Goal: Understand process/instructions: Learn how to perform a task or action

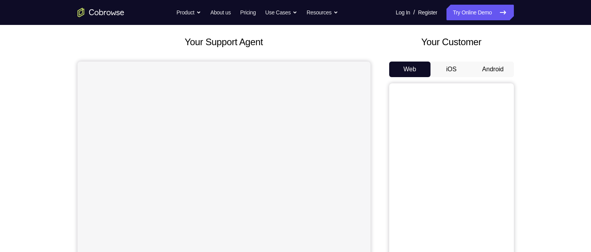
scroll to position [40, 0]
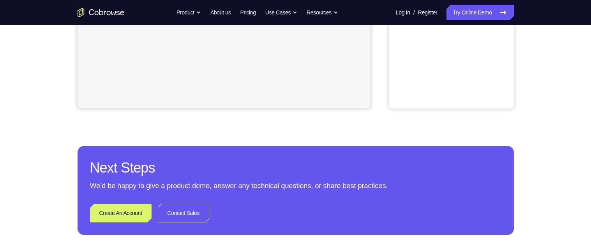
click at [580, 69] on div "Your Support Agent Your Customer Web iOS Android Next Steps We’d be happy to gi…" at bounding box center [295, 28] width 591 height 514
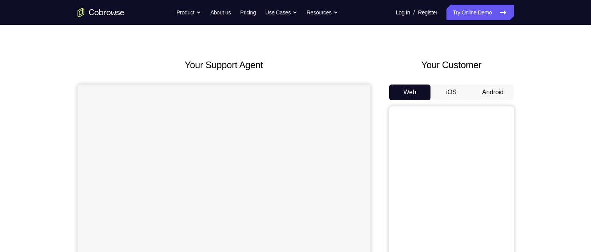
scroll to position [0, 0]
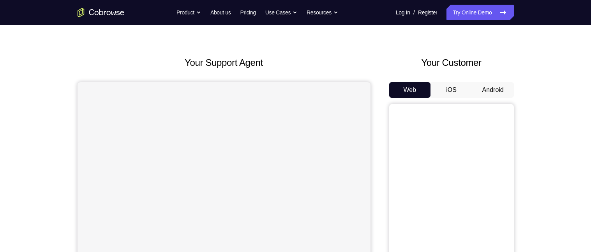
click at [503, 89] on button "Android" at bounding box center [493, 90] width 42 height 16
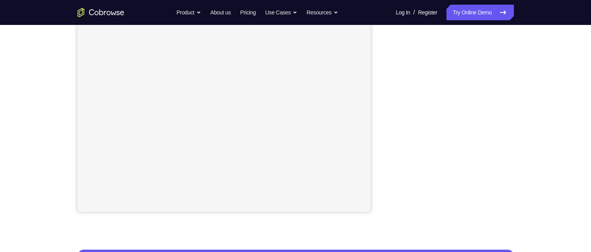
scroll to position [150, 0]
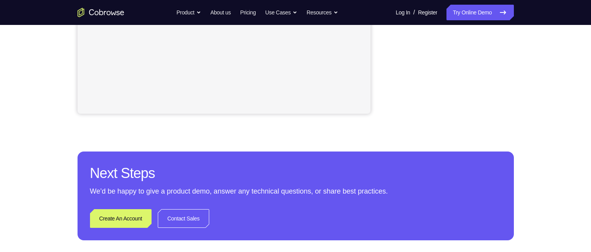
click at [542, 128] on div "Your Support Agent Your Customer Web iOS Android Next Steps We’d be happy to gi…" at bounding box center [295, 33] width 499 height 514
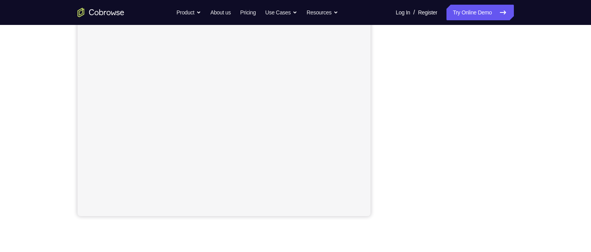
click at [547, 120] on div "Your Support Agent Your Customer Web iOS Android Next Steps We’d be happy to gi…" at bounding box center [295, 136] width 591 height 514
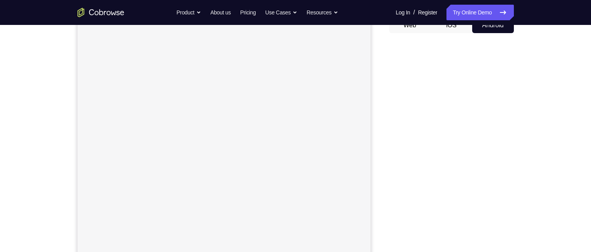
scroll to position [0, 0]
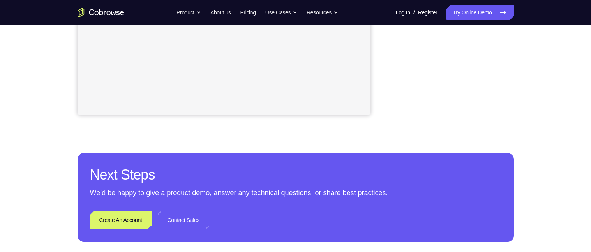
click at [573, 84] on div "Your Support Agent Your Customer Web iOS Android Next Steps We’d be happy to gi…" at bounding box center [295, 35] width 591 height 514
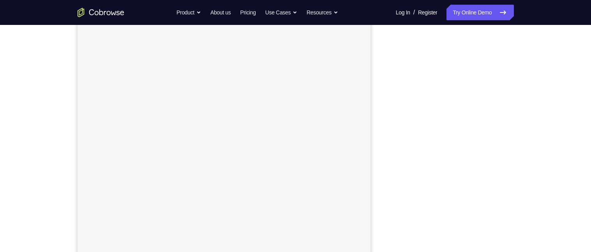
scroll to position [88, 0]
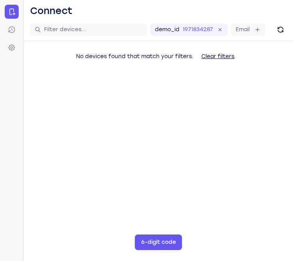
click at [268, 36] on div "User ID" at bounding box center [288, 29] width 40 height 12
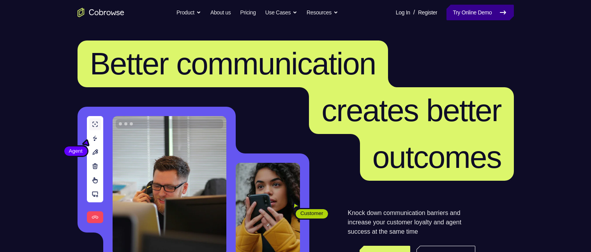
click at [489, 12] on link "Try Online Demo" at bounding box center [480, 13] width 67 height 16
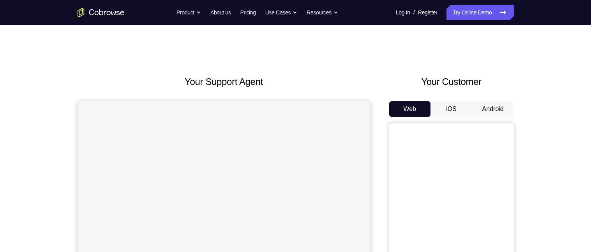
click at [502, 108] on button "Android" at bounding box center [493, 109] width 42 height 16
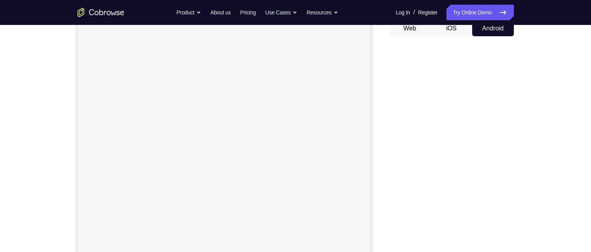
scroll to position [83, 0]
